Goal: Go to known website: Access a specific website the user already knows

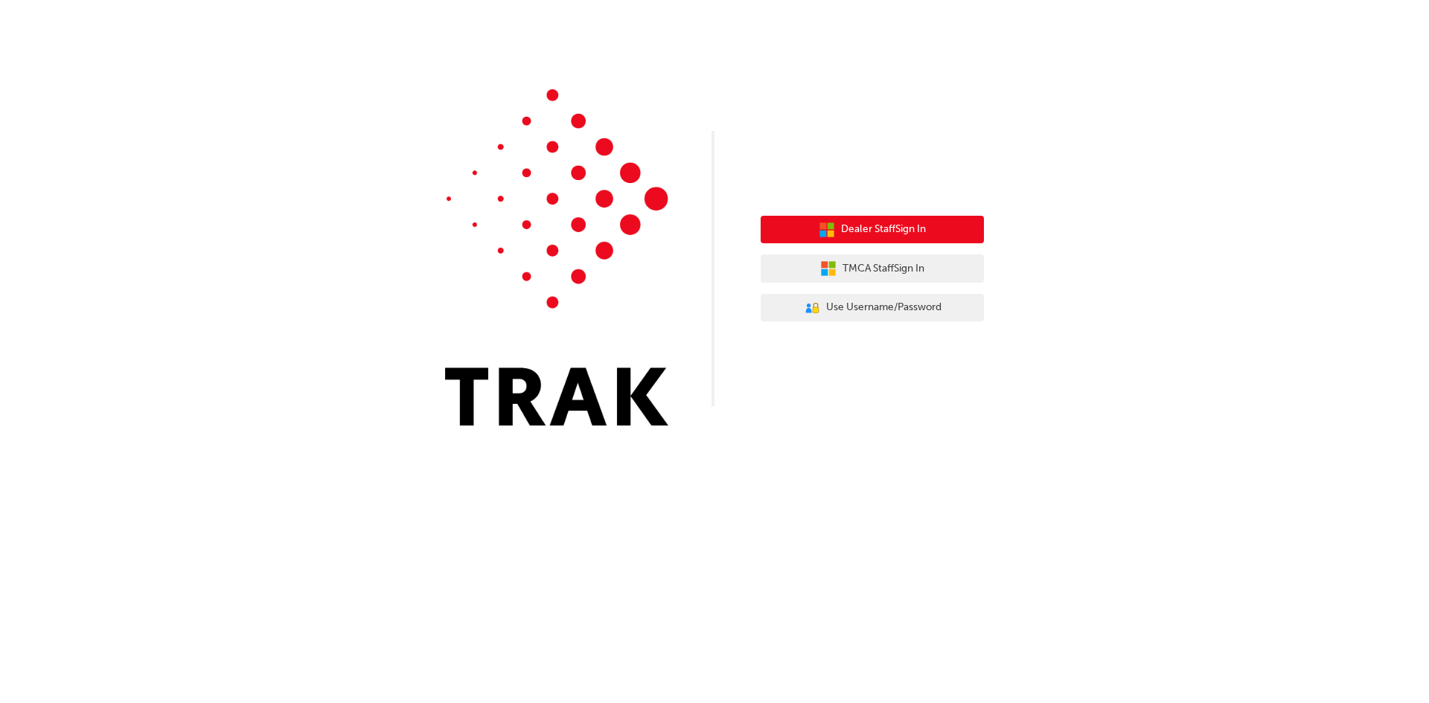
click at [850, 232] on span "Dealer Staff Sign In" at bounding box center [883, 229] width 85 height 17
